Goal: Information Seeking & Learning: Find specific fact

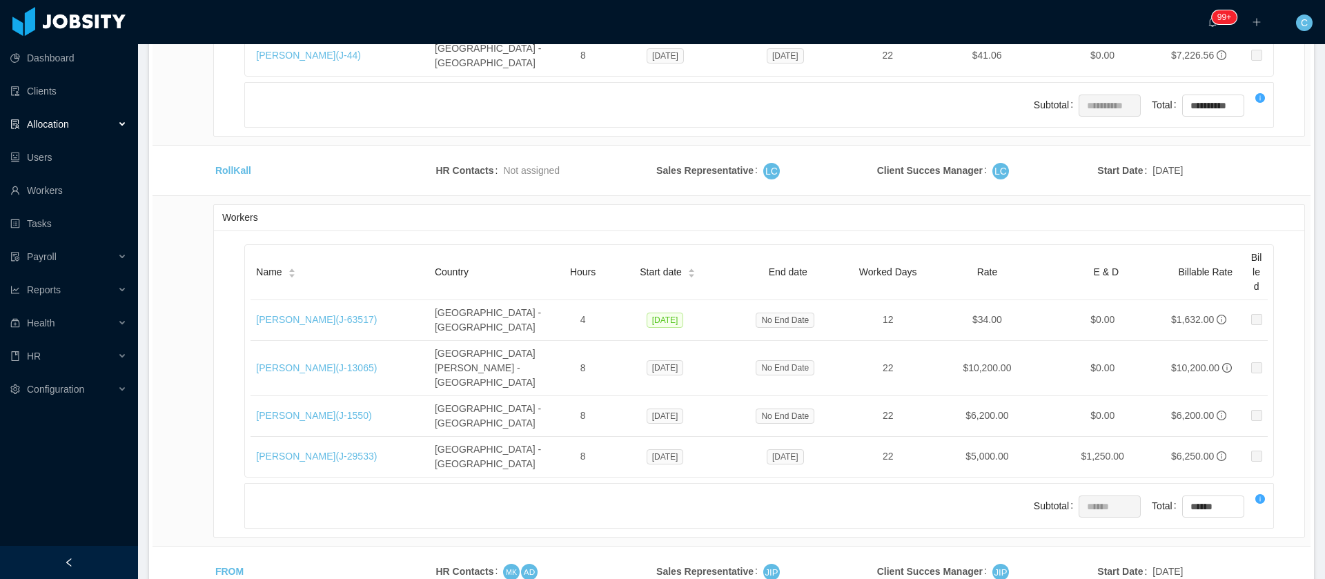
scroll to position [3217, 0]
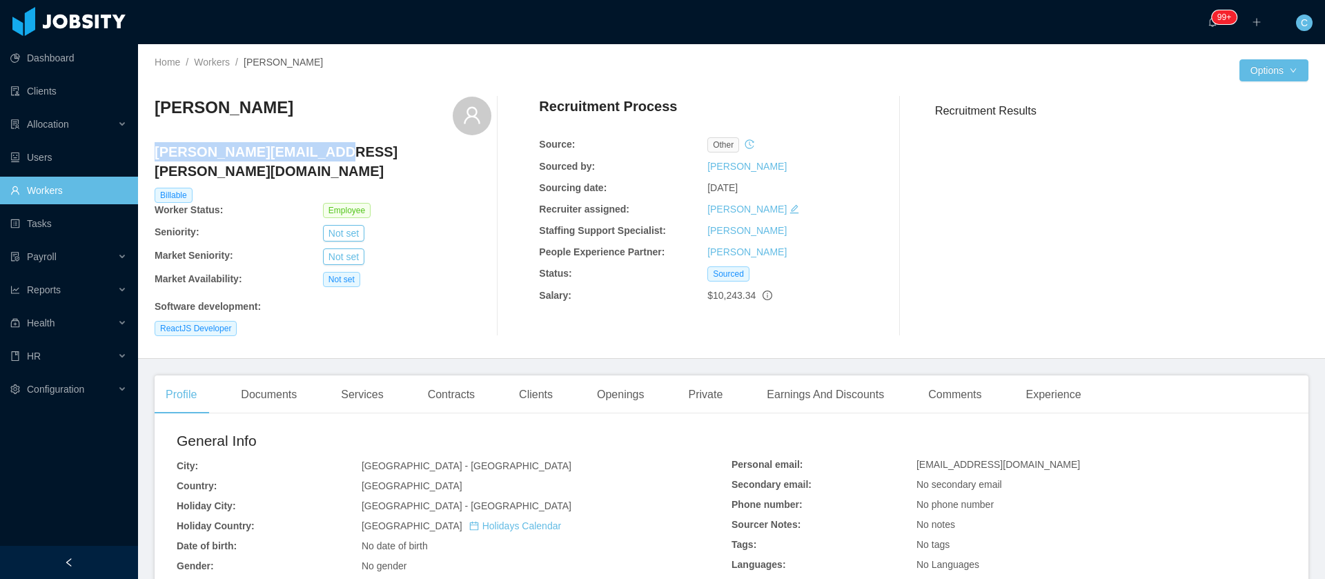
drag, startPoint x: 143, startPoint y: 158, endPoint x: 158, endPoint y: 148, distance: 18.4
click at [158, 148] on h4 "brian.rollo@jobsity.com" at bounding box center [323, 161] width 337 height 39
copy h4 "brian.rollo@jobsity.com"
drag, startPoint x: 361, startPoint y: 159, endPoint x: 150, endPoint y: 150, distance: 210.7
click at [155, 148] on h4 "mark.ambrocio@jobsity.com" at bounding box center [323, 161] width 337 height 39
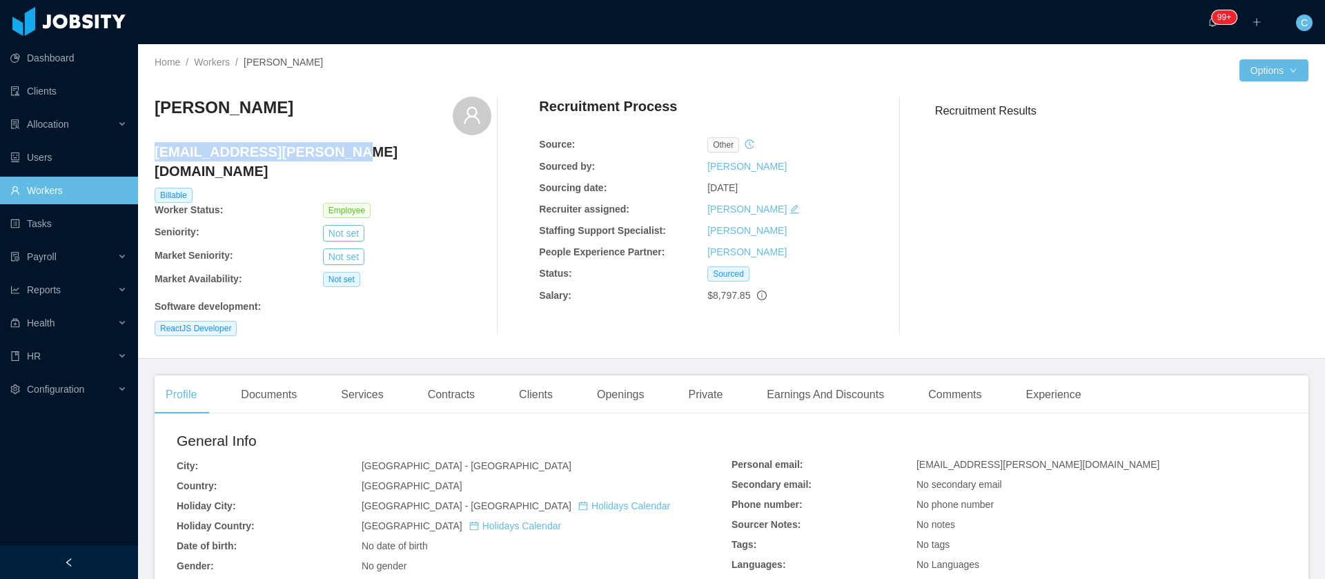
copy h4 "mark.ambrocio@jobsity.com"
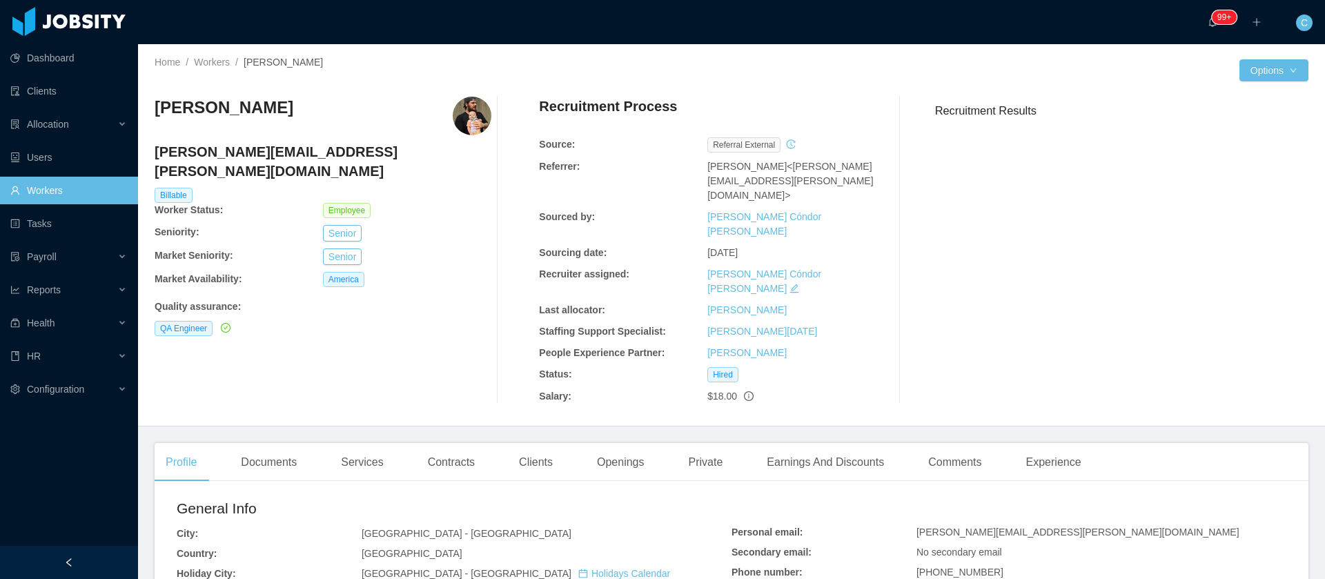
click at [280, 147] on h4 "arthur.mendes@jobsity.com" at bounding box center [323, 161] width 337 height 39
click at [280, 146] on h4 "arthur.mendes@jobsity.com" at bounding box center [323, 161] width 337 height 39
copy h4 "arthur.mendes@jobsity.com"
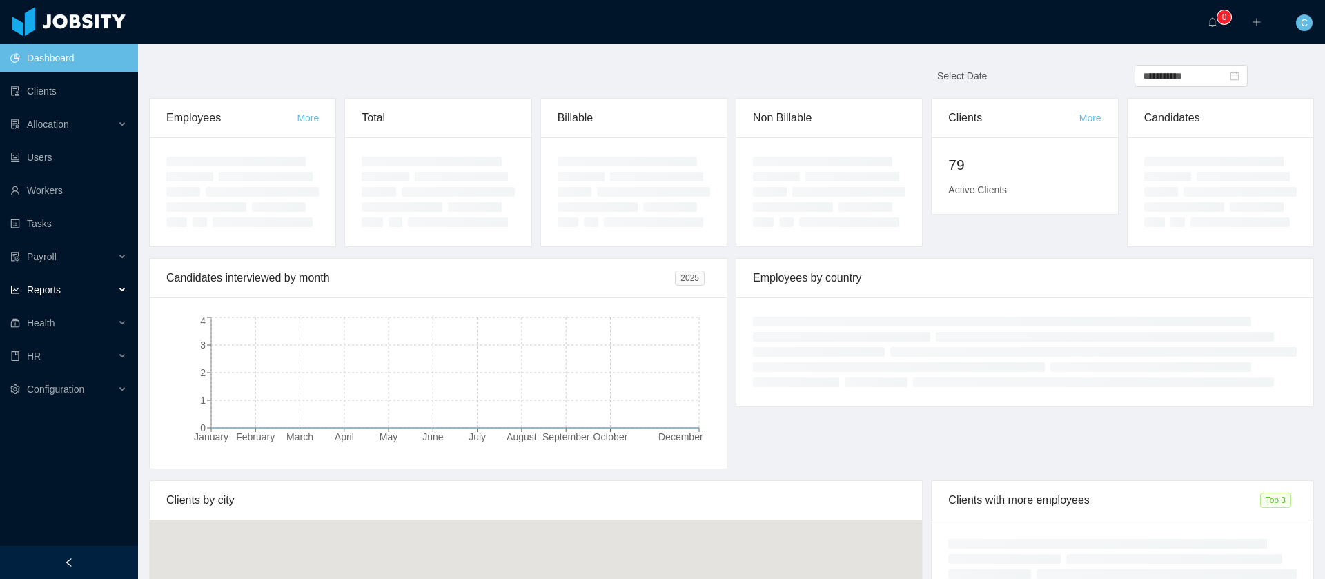
click at [83, 299] on div "Reports" at bounding box center [69, 290] width 138 height 28
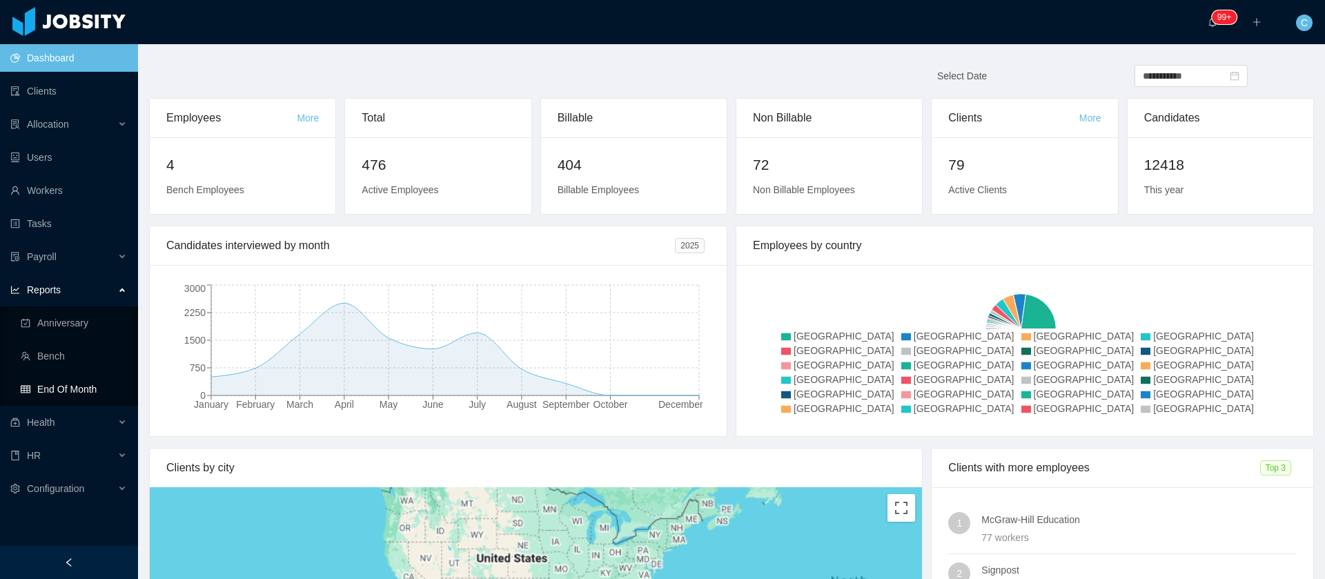
click at [101, 394] on link "End Of Month" at bounding box center [74, 389] width 106 height 28
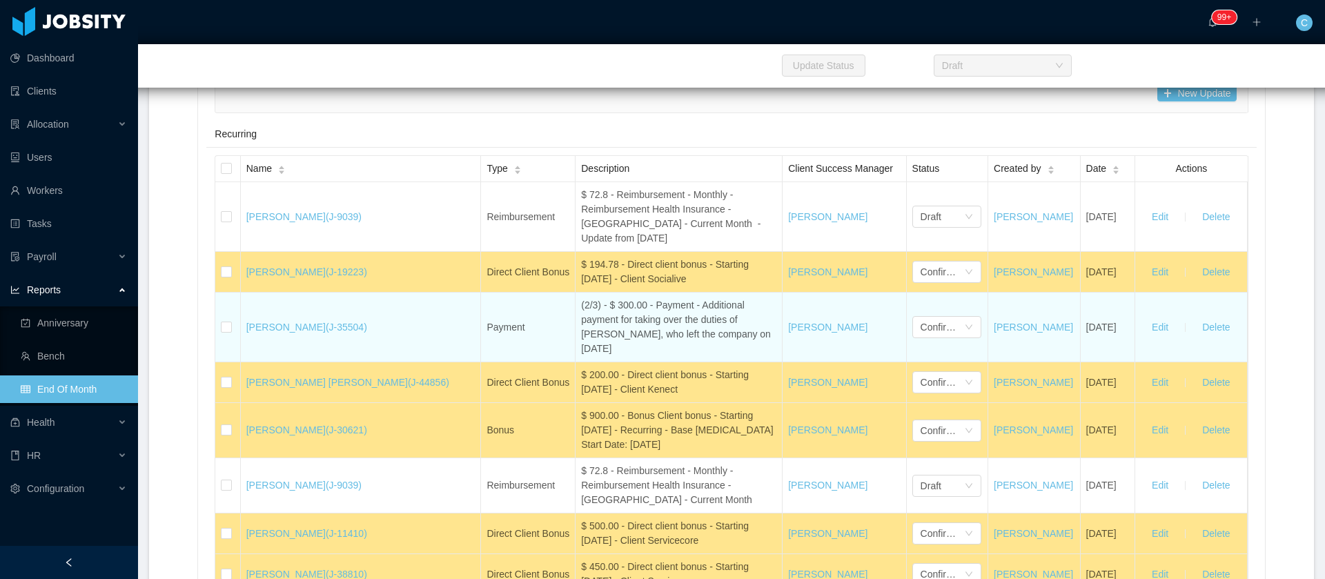
scroll to position [15841, 0]
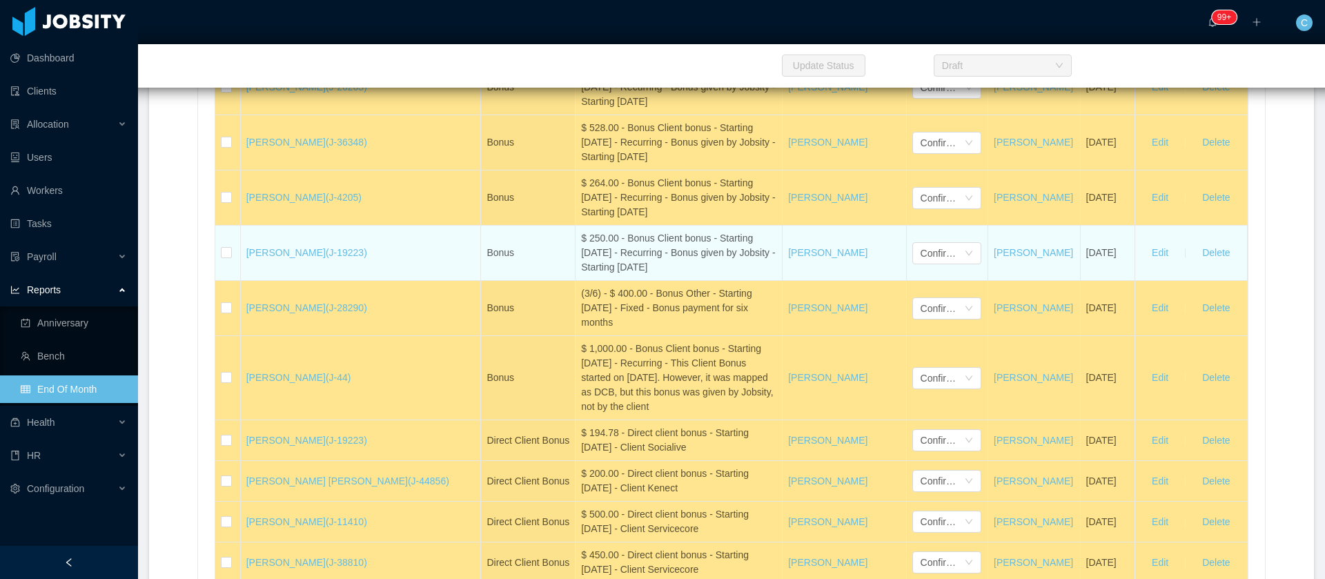
scroll to position [15634, 0]
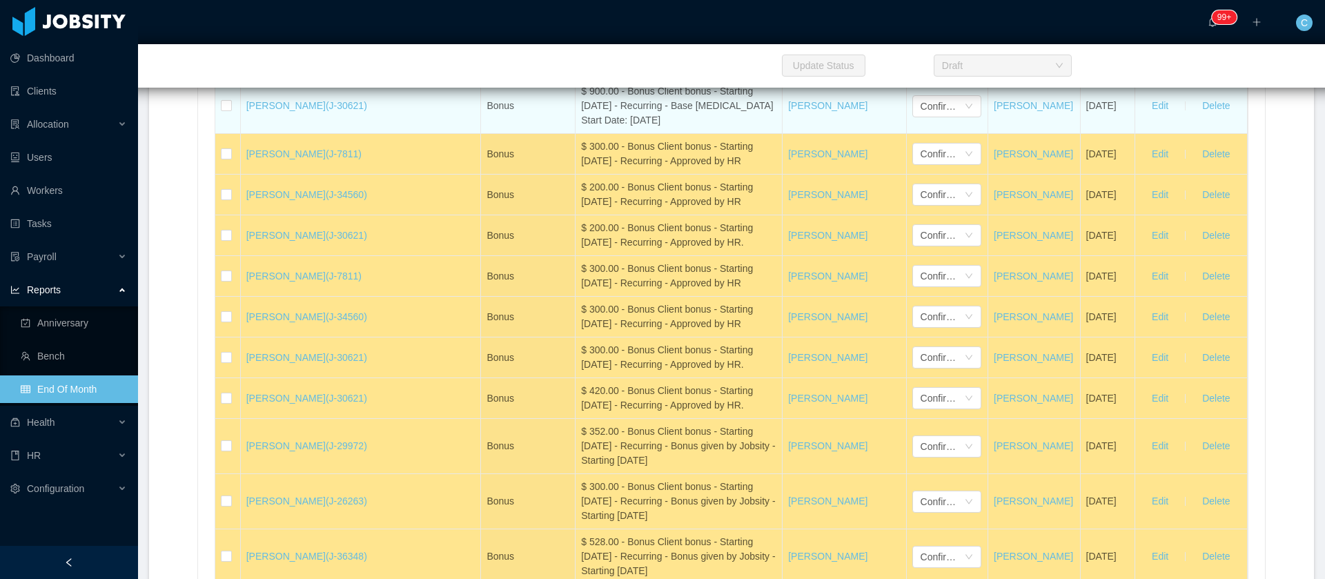
click at [581, 128] on div "$ 900.00 - Bonus Client bonus - Starting [DATE] - Recurring - Base [MEDICAL_DAT…" at bounding box center [678, 105] width 195 height 43
copy div "Bonus"
drag, startPoint x: 639, startPoint y: 383, endPoint x: 513, endPoint y: 355, distance: 129.4
click at [576, 134] on td "$ 900.00 - Bonus Client bonus - Starting [DATE] - Recurring - Base [MEDICAL_DAT…" at bounding box center [679, 106] width 207 height 55
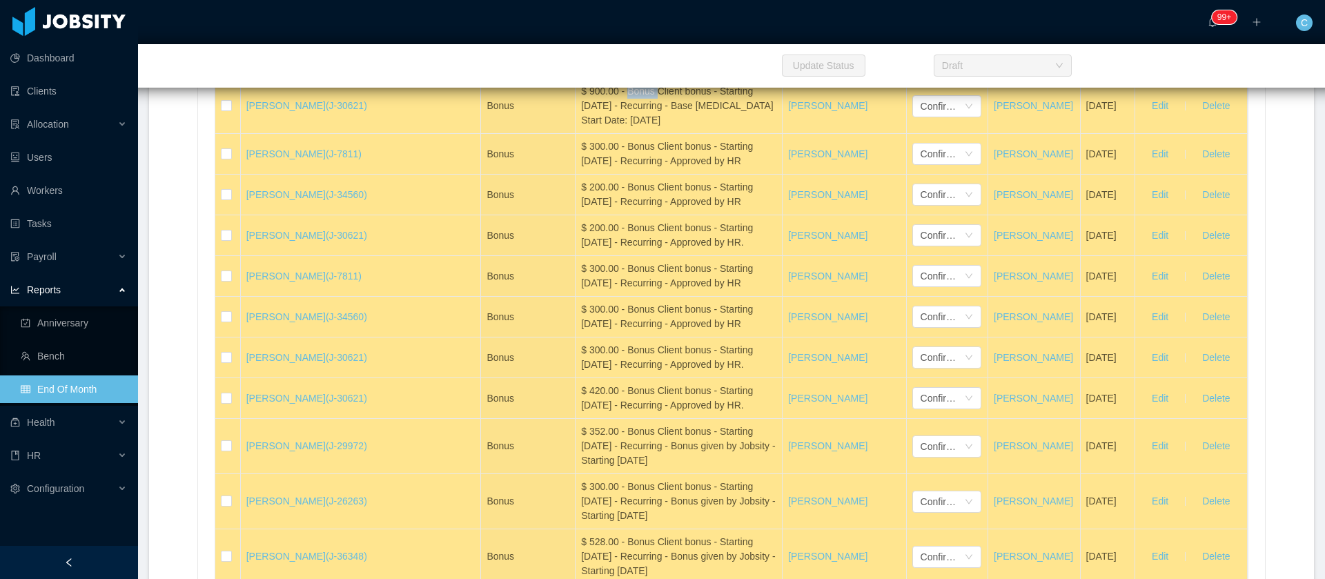
copy div "$ 900.00 - Bonus Client bonus - Starting [DATE] - Recurring - Base [MEDICAL_DAT…"
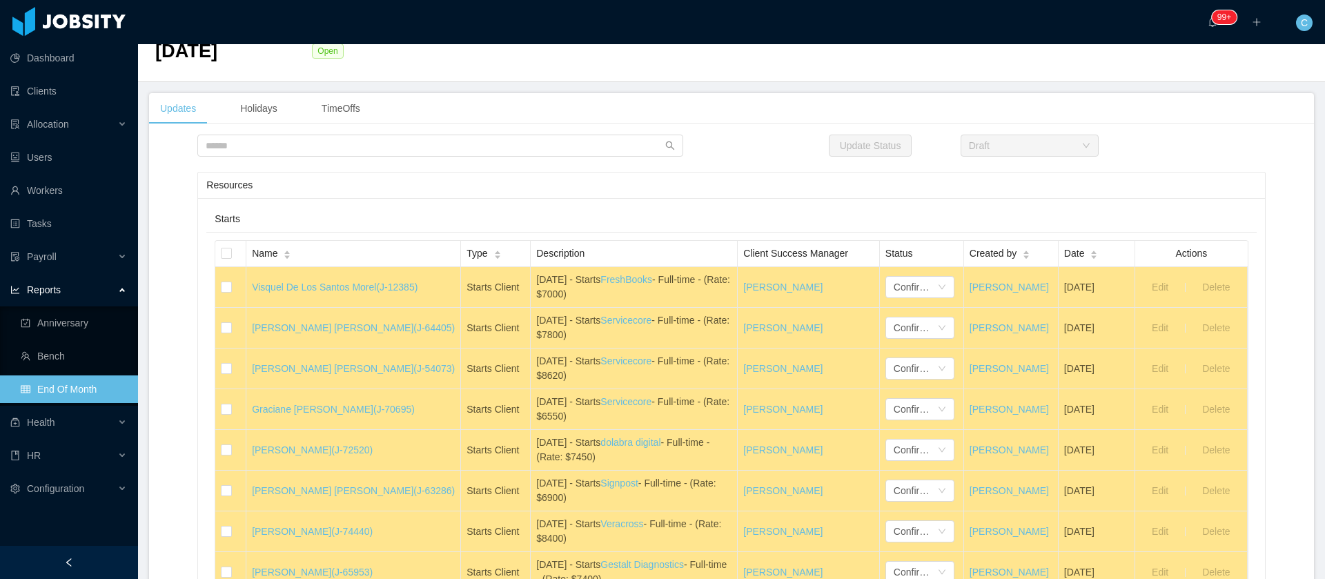
scroll to position [0, 0]
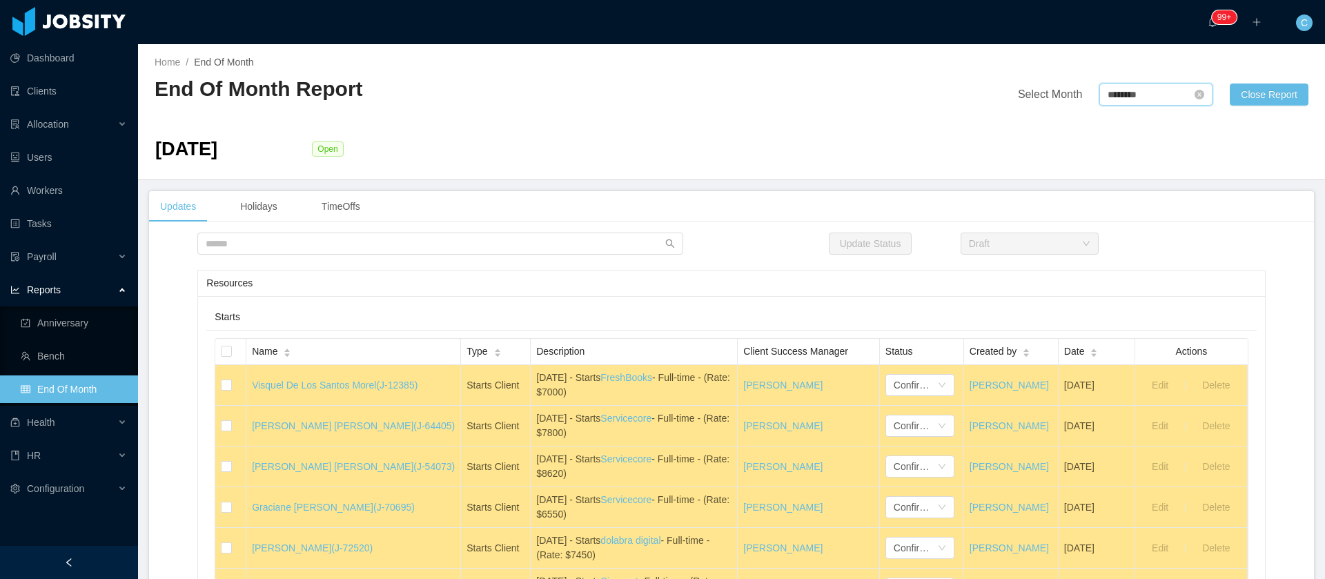
click at [1140, 99] on input "********" at bounding box center [1156, 95] width 113 height 22
click at [1113, 134] on link "Jan" at bounding box center [1105, 131] width 27 height 17
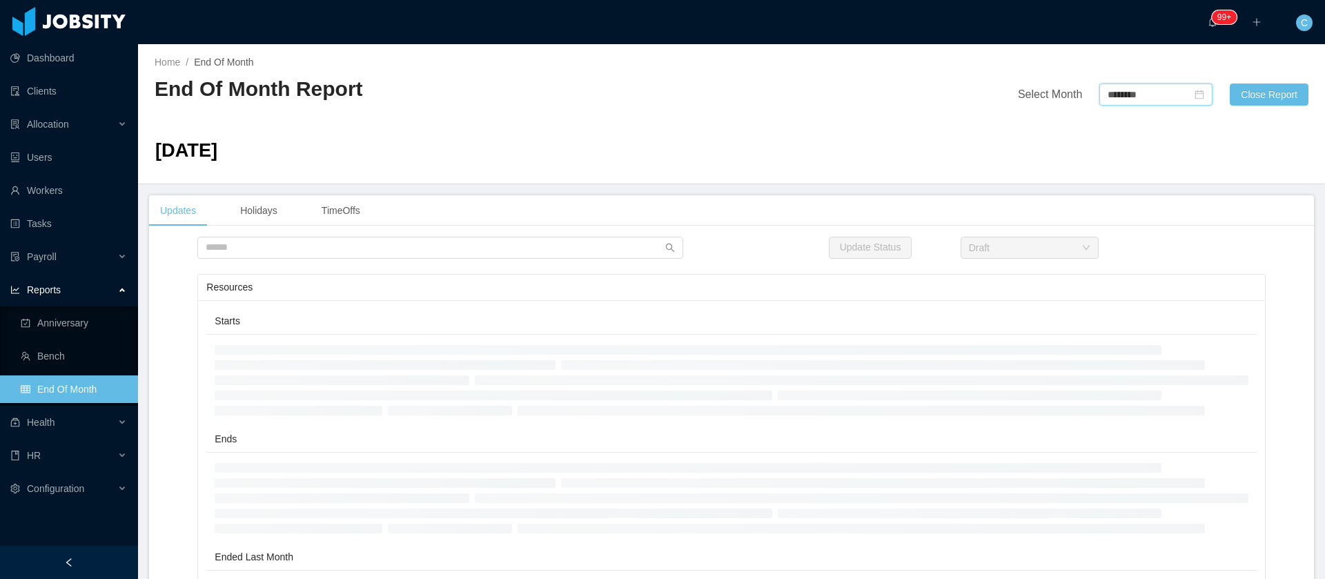
type input "********"
